Goal: Transaction & Acquisition: Purchase product/service

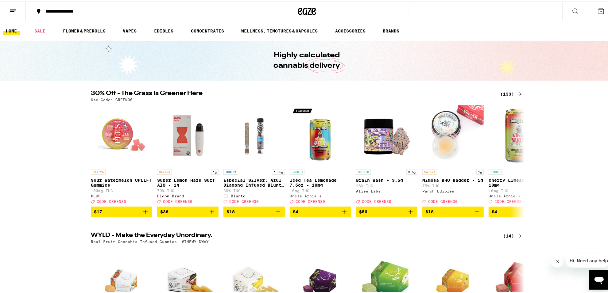
click at [504, 91] on div "(133)" at bounding box center [511, 92] width 23 height 7
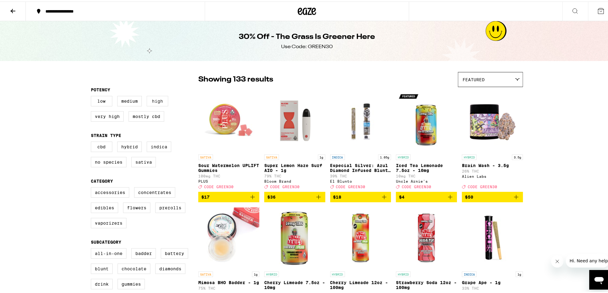
click at [151, 103] on label "High" at bounding box center [157, 100] width 21 height 10
click at [92, 96] on input "High" at bounding box center [92, 95] width 0 height 0
checkbox input "true"
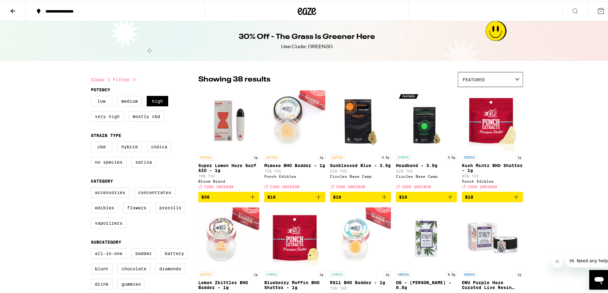
click at [103, 120] on label "Very High" at bounding box center [107, 115] width 33 height 10
click at [92, 96] on input "Very High" at bounding box center [92, 95] width 0 height 0
checkbox input "true"
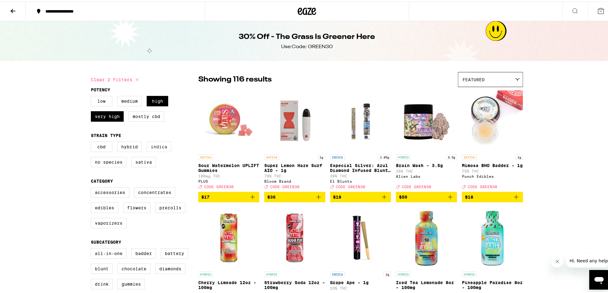
click at [153, 149] on label "Indica" at bounding box center [159, 145] width 25 height 10
click at [92, 142] on input "Indica" at bounding box center [92, 141] width 0 height 0
checkbox input "true"
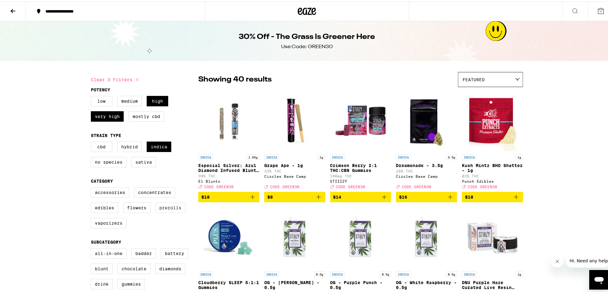
click at [164, 212] on label "Prerolls" at bounding box center [170, 206] width 30 height 10
click at [92, 187] on input "Prerolls" at bounding box center [92, 187] width 0 height 0
checkbox input "true"
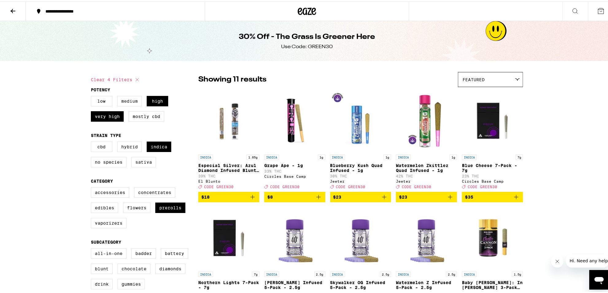
click at [130, 101] on label "Medium" at bounding box center [129, 100] width 25 height 10
click at [92, 96] on input "Medium" at bounding box center [92, 95] width 0 height 0
click at [118, 79] on button "Clear 5 filters" at bounding box center [116, 78] width 50 height 15
checkbox input "false"
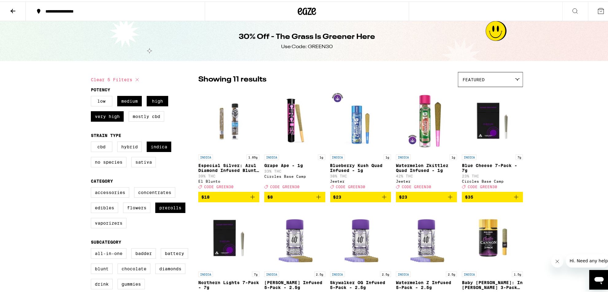
checkbox input "false"
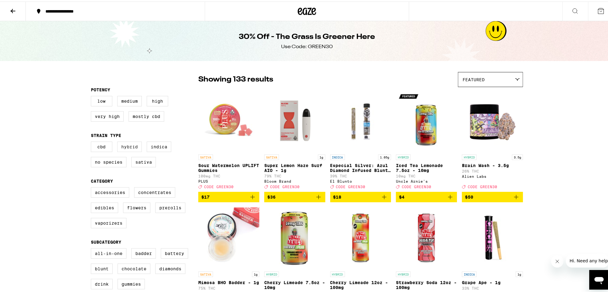
click at [134, 148] on label "Hybrid" at bounding box center [129, 145] width 25 height 10
click at [92, 142] on input "Hybrid" at bounding box center [92, 141] width 0 height 0
checkbox input "true"
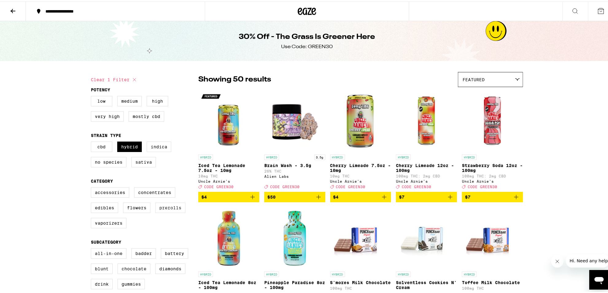
click at [165, 212] on label "Prerolls" at bounding box center [170, 206] width 30 height 10
click at [92, 187] on input "Prerolls" at bounding box center [92, 187] width 0 height 0
checkbox input "true"
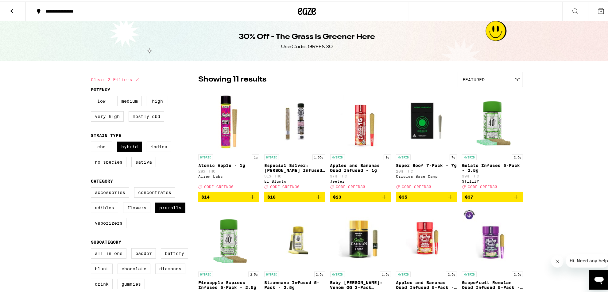
click at [160, 145] on label "Indica" at bounding box center [159, 145] width 25 height 10
click at [92, 142] on input "Indica" at bounding box center [92, 141] width 0 height 0
checkbox input "true"
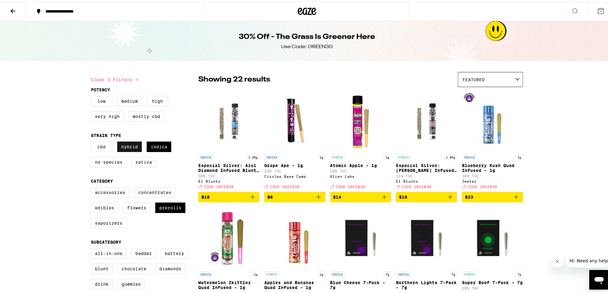
click at [129, 147] on label "Hybrid" at bounding box center [129, 145] width 25 height 10
click at [92, 142] on input "Hybrid" at bounding box center [92, 141] width 0 height 0
checkbox input "false"
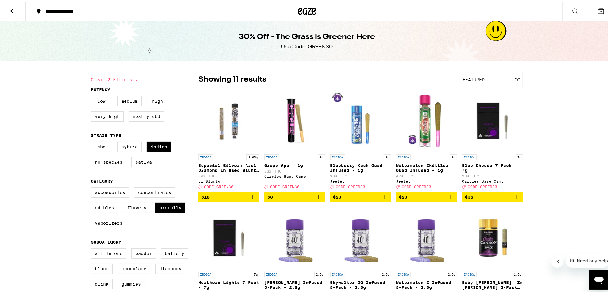
click at [120, 79] on button "Clear 2 filters" at bounding box center [116, 78] width 50 height 15
checkbox input "false"
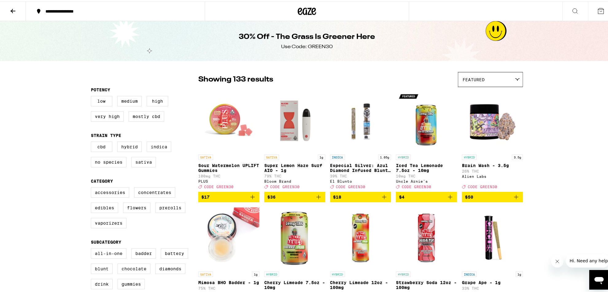
click at [304, 8] on icon at bounding box center [307, 9] width 9 height 7
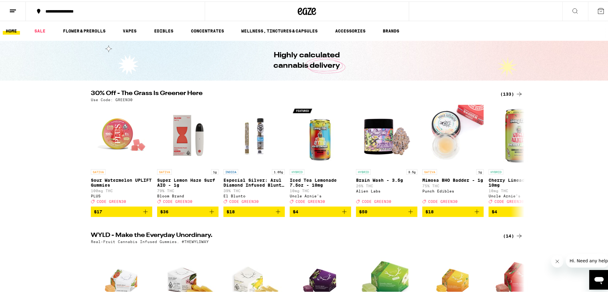
click at [87, 25] on ul "HOME SALE FLOWER & PREROLLS VAPES EDIBLES CONCENTRATES WELLNESS, TINCTURES & CA…" at bounding box center [307, 30] width 614 height 20
click at [86, 29] on link "FLOWER & PREROLLS" at bounding box center [84, 29] width 49 height 7
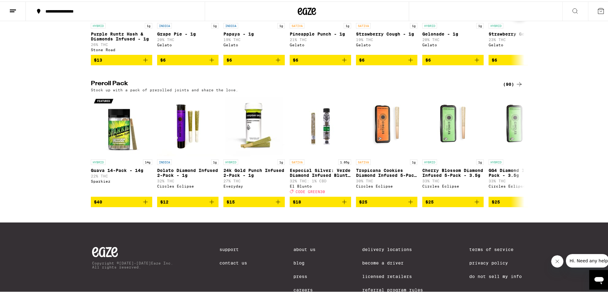
scroll to position [422, 0]
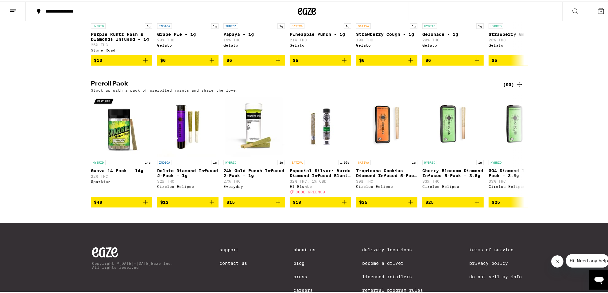
click at [503, 87] on div "(90)" at bounding box center [513, 82] width 20 height 7
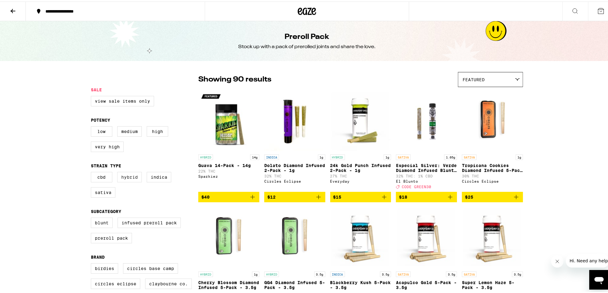
click at [125, 180] on label "Hybrid" at bounding box center [129, 176] width 25 height 10
click at [92, 172] on input "Hybrid" at bounding box center [92, 172] width 0 height 0
checkbox input "true"
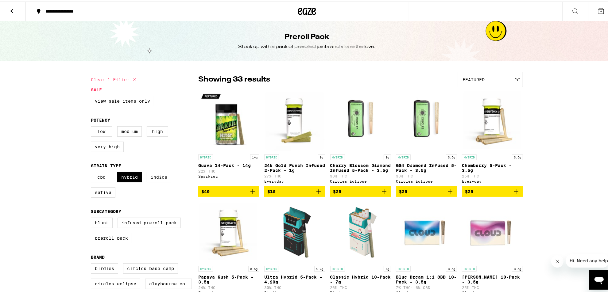
click at [161, 178] on label "Indica" at bounding box center [159, 176] width 25 height 10
click at [92, 172] on input "Indica" at bounding box center [92, 172] width 0 height 0
checkbox input "true"
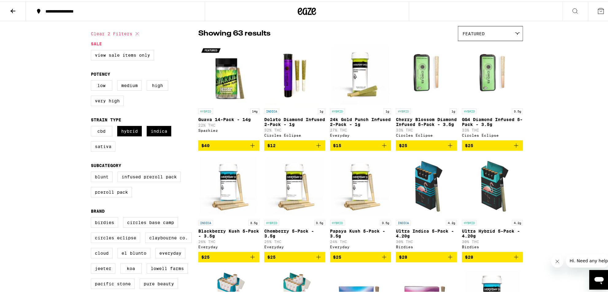
scroll to position [46, 0]
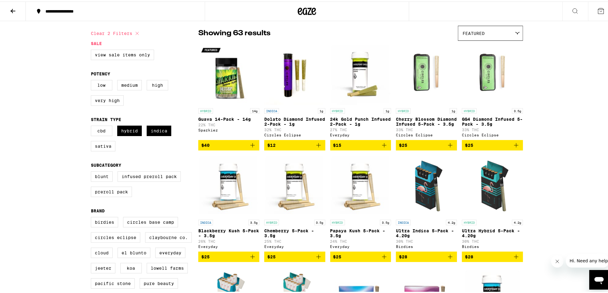
click at [249, 145] on icon "Add to bag" at bounding box center [252, 143] width 7 height 7
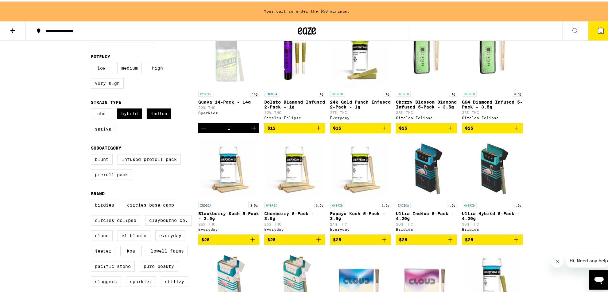
scroll to position [83, 0]
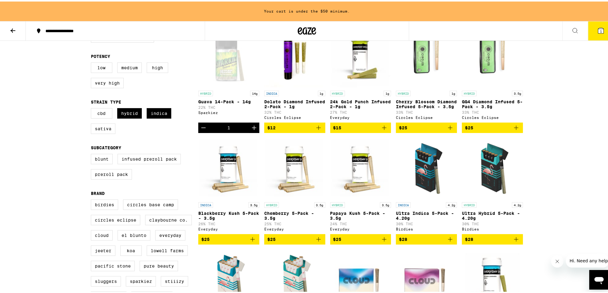
click at [447, 242] on icon "Add to bag" at bounding box center [450, 238] width 7 height 7
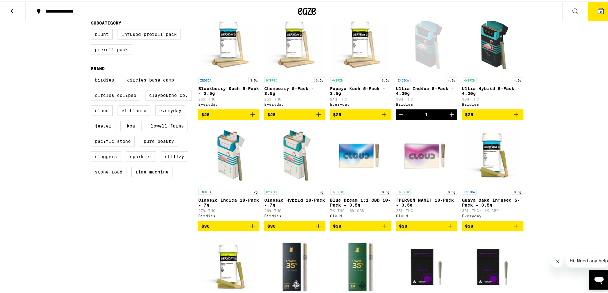
scroll to position [189, 0]
click at [249, 228] on icon "Add to bag" at bounding box center [252, 224] width 7 height 7
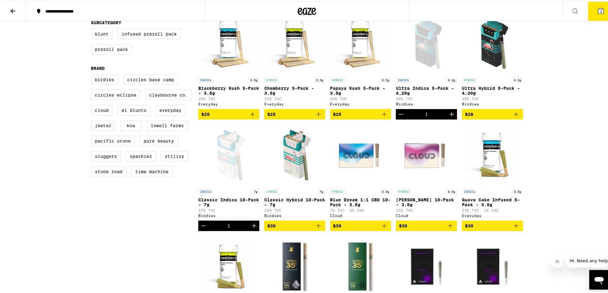
click at [397, 117] on icon "Decrement" at bounding box center [400, 112] width 7 height 7
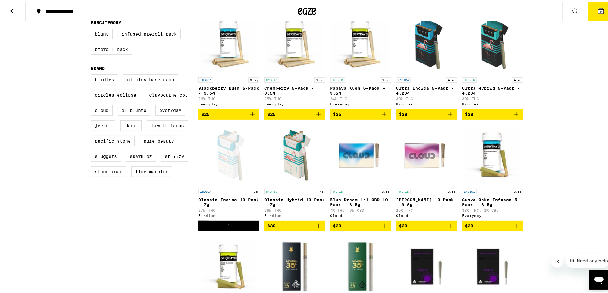
click at [201, 228] on icon "Decrement" at bounding box center [203, 224] width 7 height 7
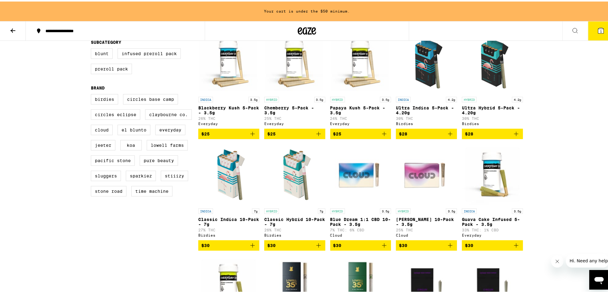
scroll to position [209, 0]
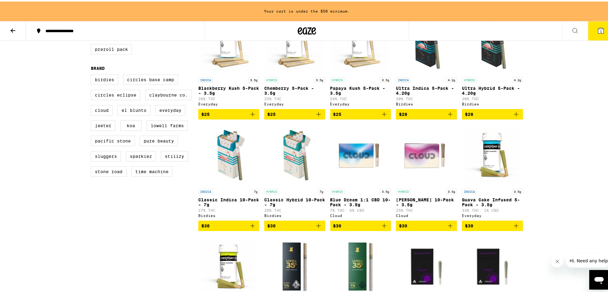
click at [250, 228] on icon "Add to bag" at bounding box center [252, 224] width 7 height 7
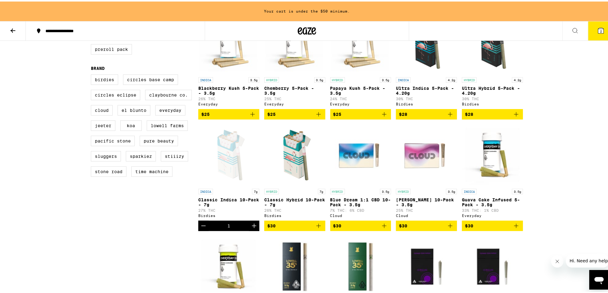
scroll to position [189, 0]
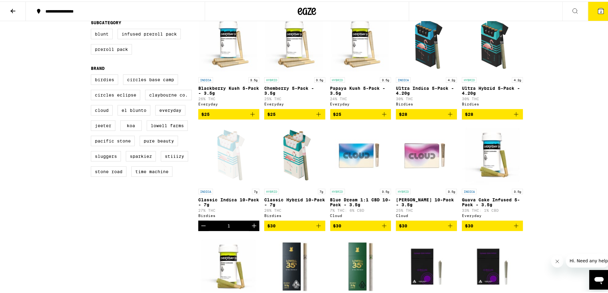
click at [358, 211] on p "7% THC: 6% CBD" at bounding box center [360, 209] width 61 height 4
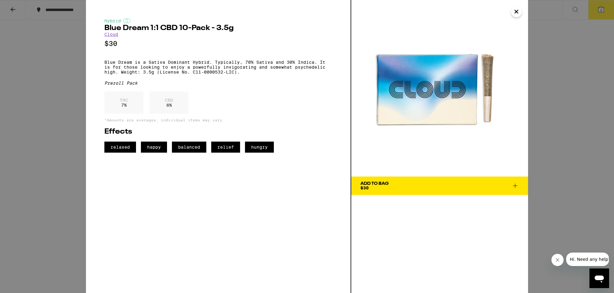
click at [518, 10] on icon "Close" at bounding box center [516, 11] width 3 height 3
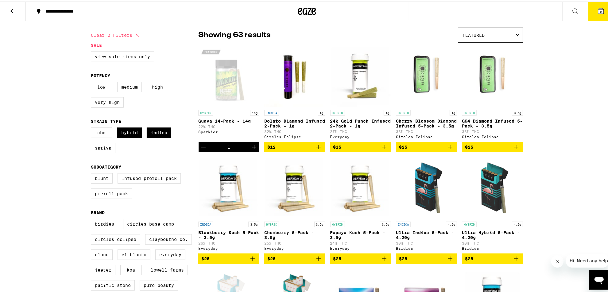
scroll to position [44, 0]
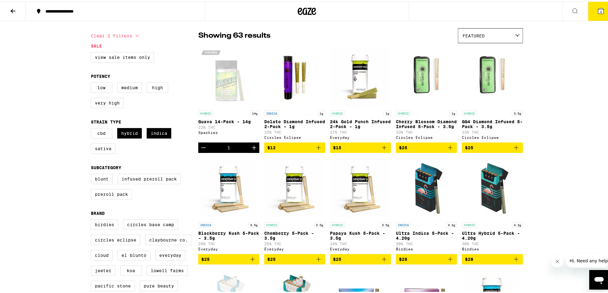
click at [201, 146] on icon "Decrement" at bounding box center [203, 146] width 4 height 0
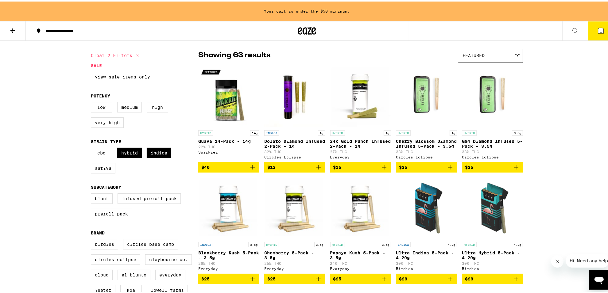
scroll to position [64, 0]
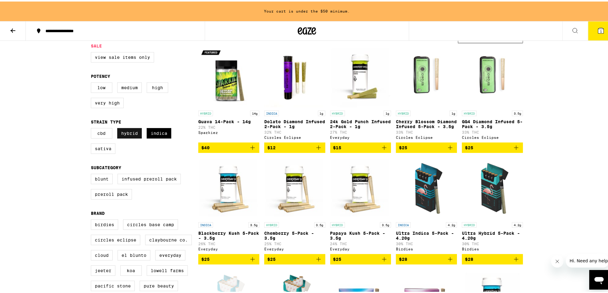
click at [123, 134] on label "Hybrid" at bounding box center [129, 132] width 25 height 10
click at [92, 128] on input "Hybrid" at bounding box center [92, 128] width 0 height 0
checkbox input "false"
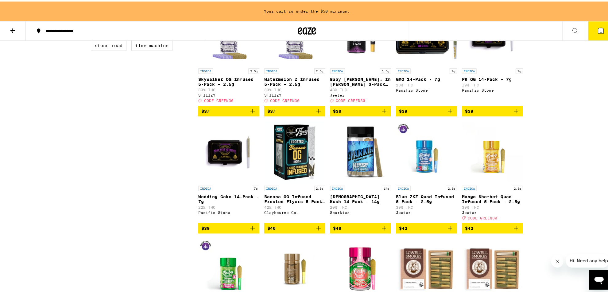
scroll to position [335, 0]
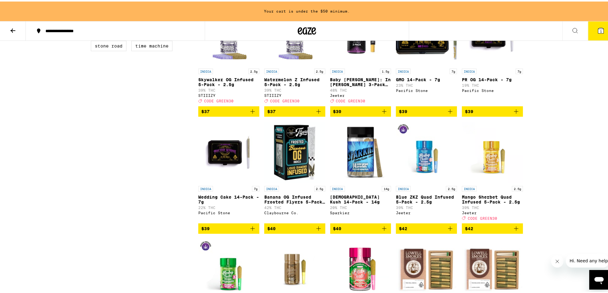
click at [383, 231] on icon "Add to bag" at bounding box center [384, 227] width 7 height 7
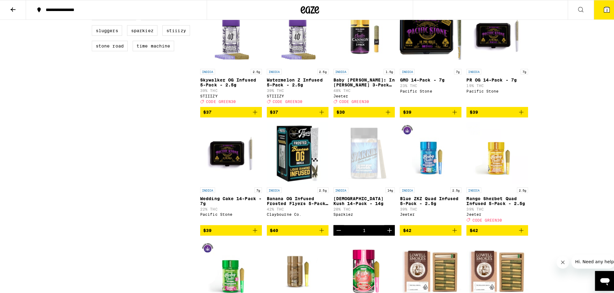
scroll to position [312, 0]
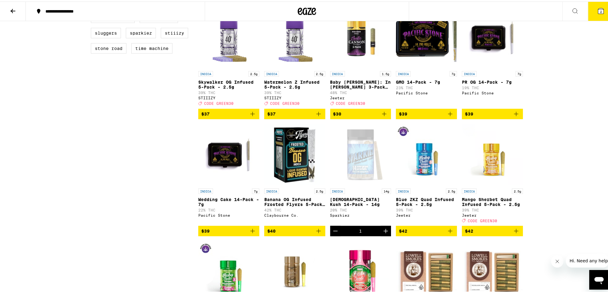
click at [250, 232] on icon "Add to bag" at bounding box center [252, 230] width 4 height 4
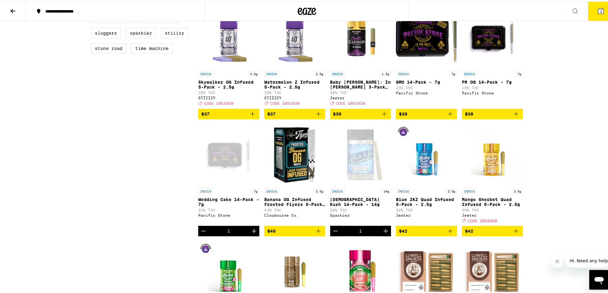
click at [597, 13] on icon at bounding box center [600, 9] width 7 height 7
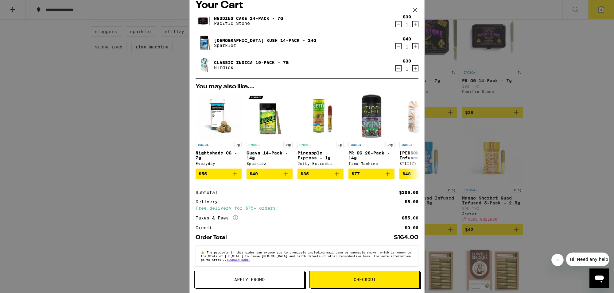
scroll to position [14, 0]
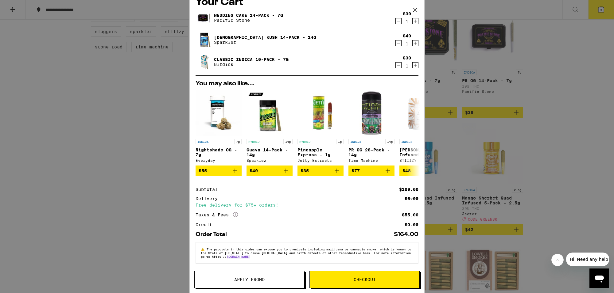
click at [369, 280] on span "Checkout" at bounding box center [365, 280] width 22 height 4
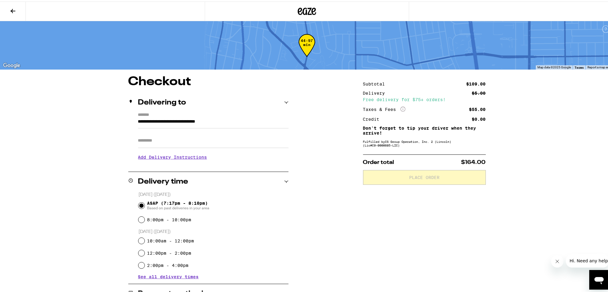
click at [226, 136] on input "Apt/Suite" at bounding box center [213, 139] width 150 height 15
type input "***"
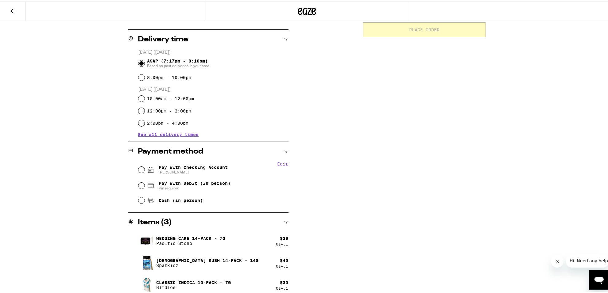
scroll to position [152, 0]
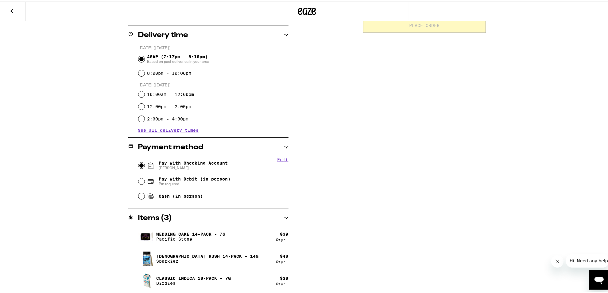
click at [138, 165] on input "Pay with Checking Account [PERSON_NAME]" at bounding box center [141, 164] width 6 height 6
radio input "true"
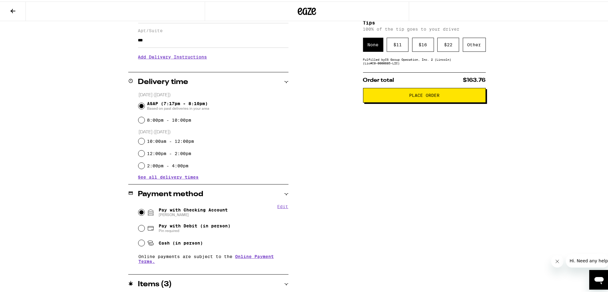
scroll to position [21, 0]
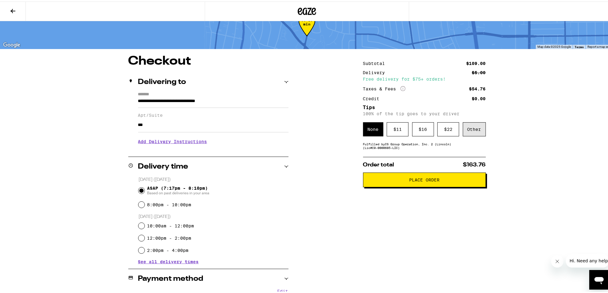
click at [476, 128] on div "Other" at bounding box center [474, 128] width 23 height 14
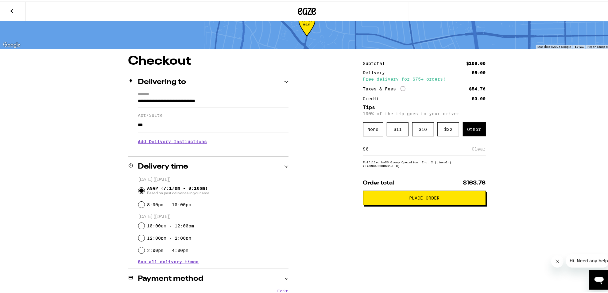
click at [421, 147] on input at bounding box center [419, 148] width 106 height 6
type input "10"
click at [478, 148] on div "Save" at bounding box center [480, 148] width 11 height 14
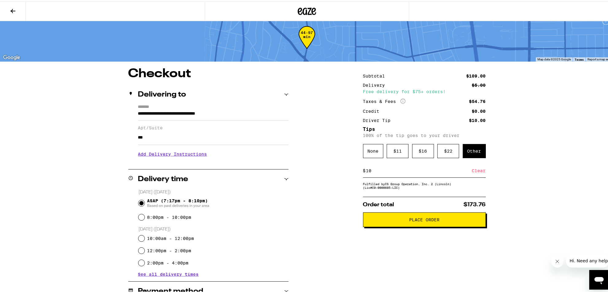
scroll to position [0, 0]
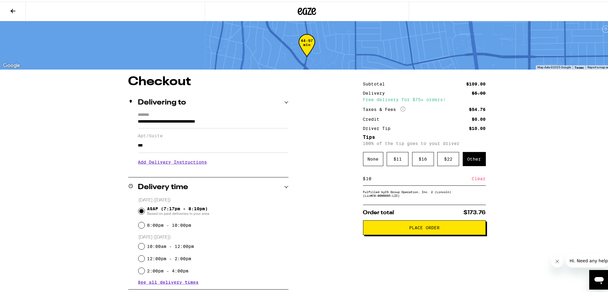
click at [402, 229] on span "Place Order" at bounding box center [424, 226] width 112 height 4
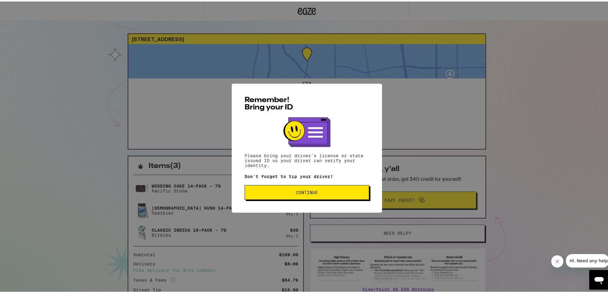
click at [283, 188] on button "Continue" at bounding box center [307, 191] width 125 height 15
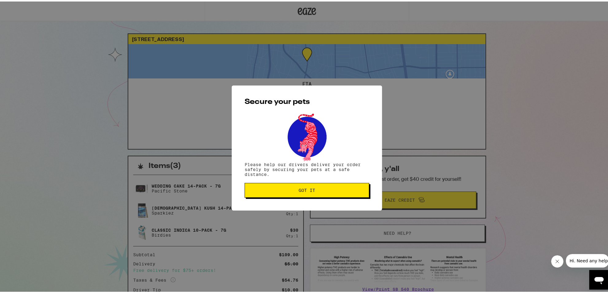
click at [279, 182] on div "Secure your pets Please help our drivers deliver your order safely by securing …" at bounding box center [307, 146] width 150 height 125
click at [279, 187] on button "Got it" at bounding box center [307, 189] width 125 height 15
